Goal: Find specific page/section: Find specific page/section

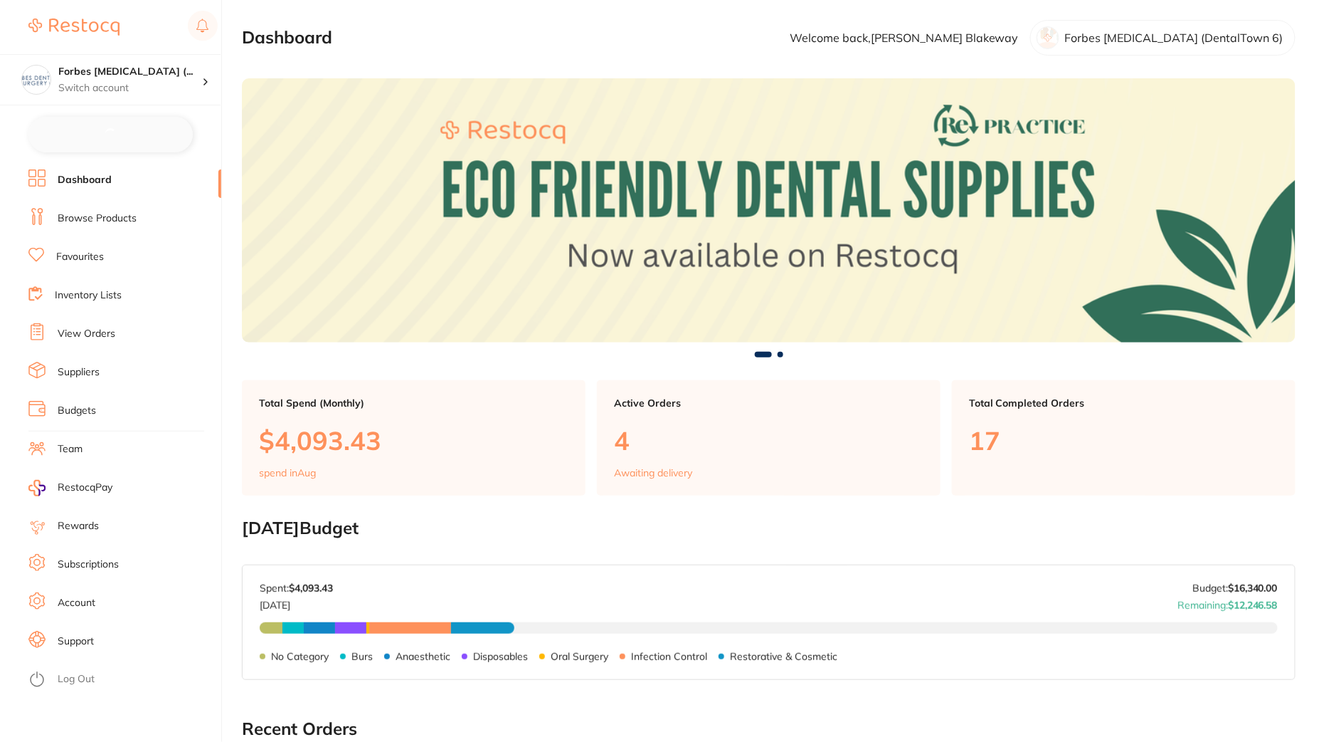
checkbox input "false"
click at [120, 216] on link "Browse Products" at bounding box center [97, 217] width 79 height 14
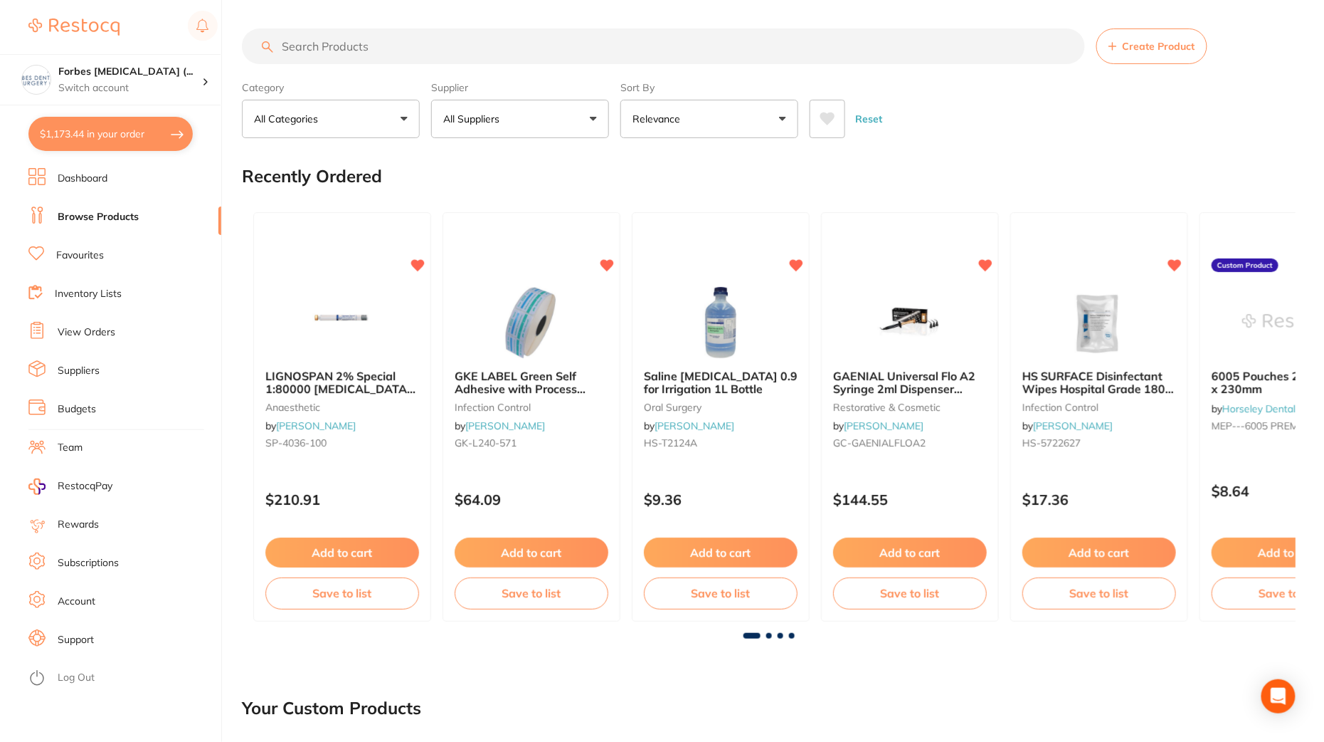
click at [386, 47] on input "search" at bounding box center [663, 46] width 843 height 36
paste input "AM900211"
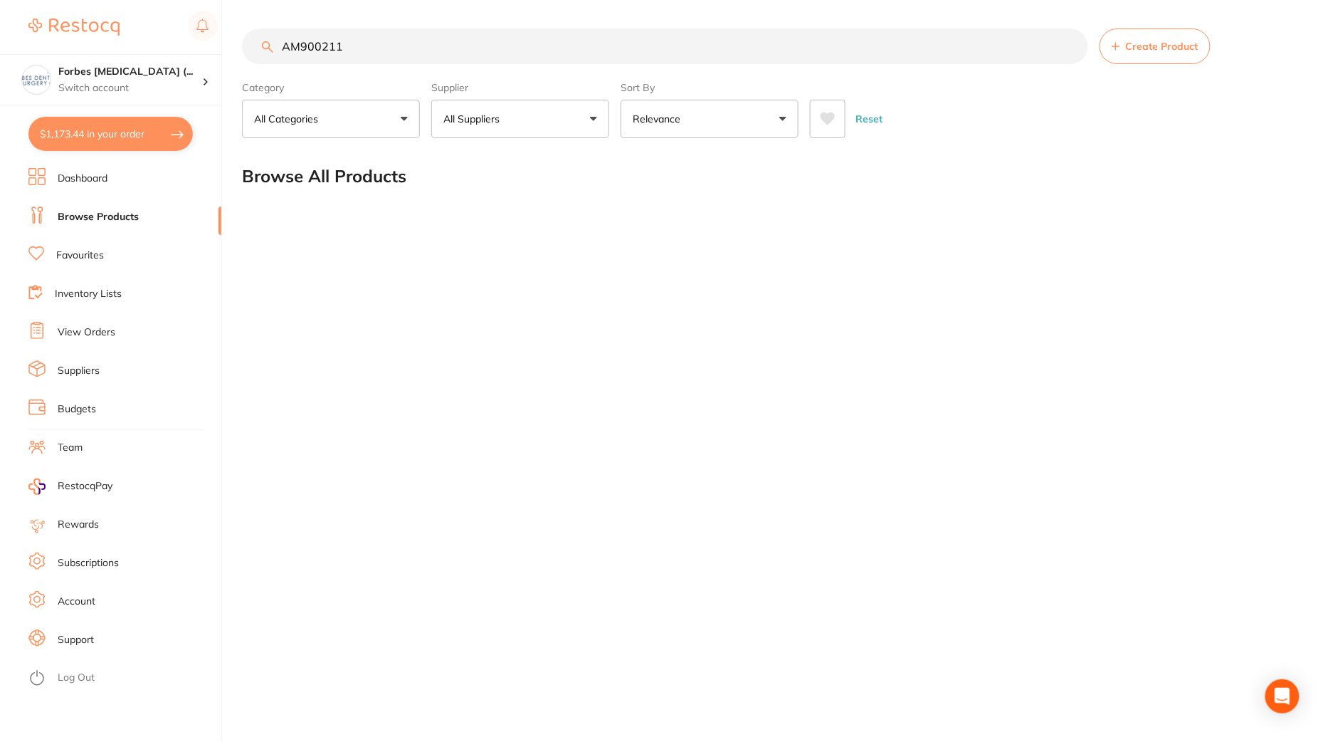
type input "AM900211"
click at [465, 132] on button "All Suppliers" at bounding box center [520, 119] width 178 height 38
click at [408, 401] on div "AM900211 Create Product Category All Categories All Categories No categories fo…" at bounding box center [785, 371] width 1086 height 742
